Goal: Find contact information: Obtain details needed to contact an individual or organization

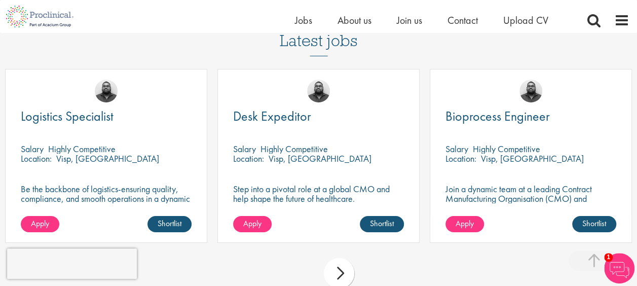
scroll to position [1788, 0]
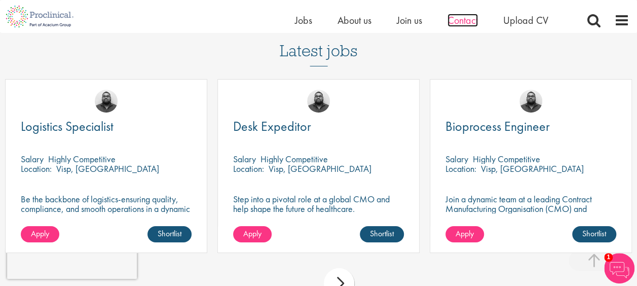
click at [470, 21] on span "Contact" at bounding box center [463, 20] width 30 height 13
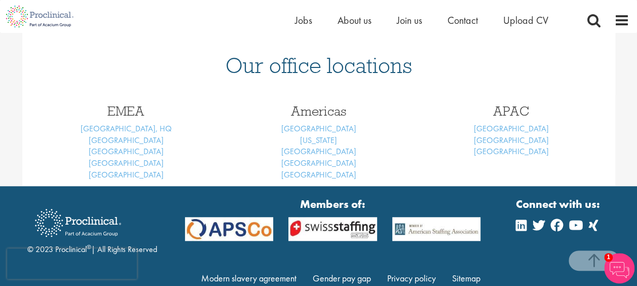
scroll to position [369, 0]
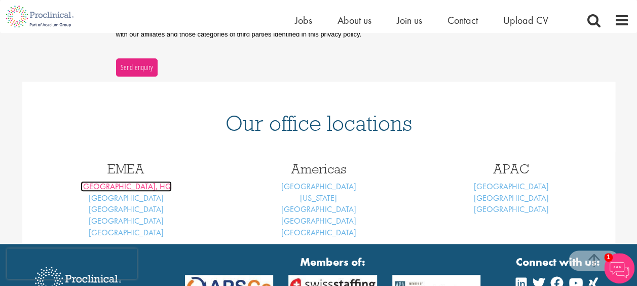
click at [113, 187] on link "[GEOGRAPHIC_DATA], HQ" at bounding box center [126, 186] width 91 height 11
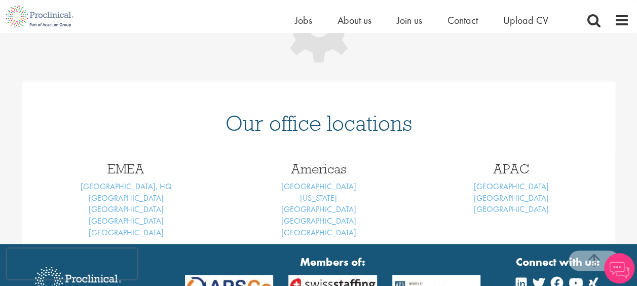
scroll to position [470, 0]
